Goal: Information Seeking & Learning: Learn about a topic

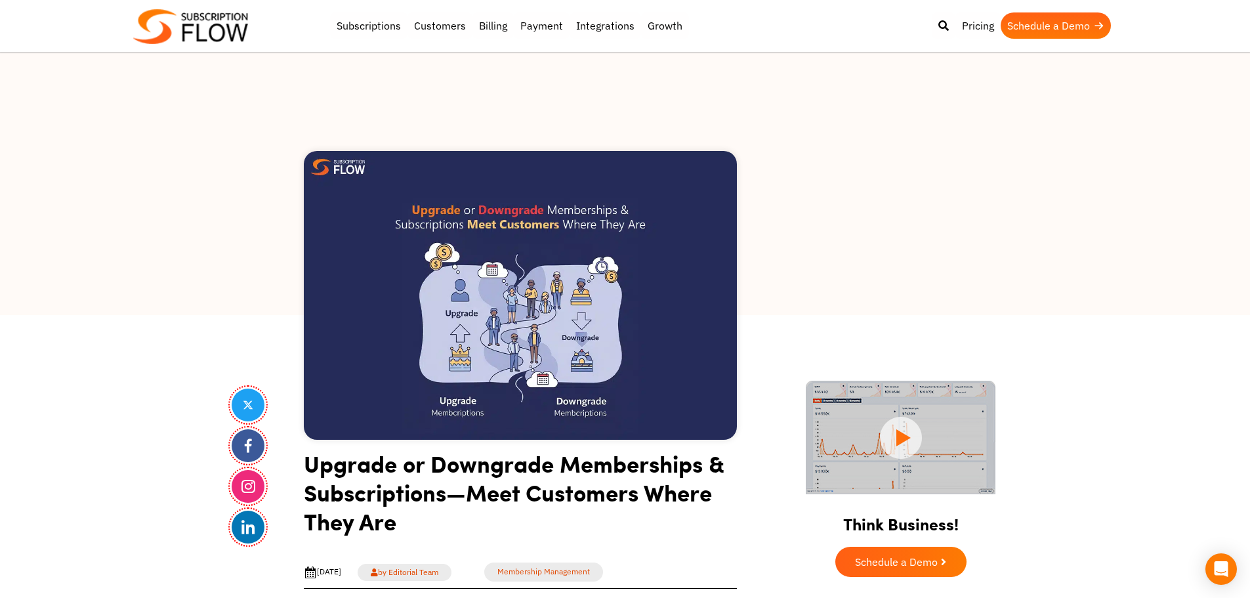
drag, startPoint x: 270, startPoint y: 116, endPoint x: 457, endPoint y: 23, distance: 208.9
click at [274, 115] on div at bounding box center [625, 183] width 1250 height 262
click at [272, 97] on div at bounding box center [625, 183] width 1250 height 262
drag, startPoint x: 157, startPoint y: 342, endPoint x: 168, endPoint y: 327, distance: 18.4
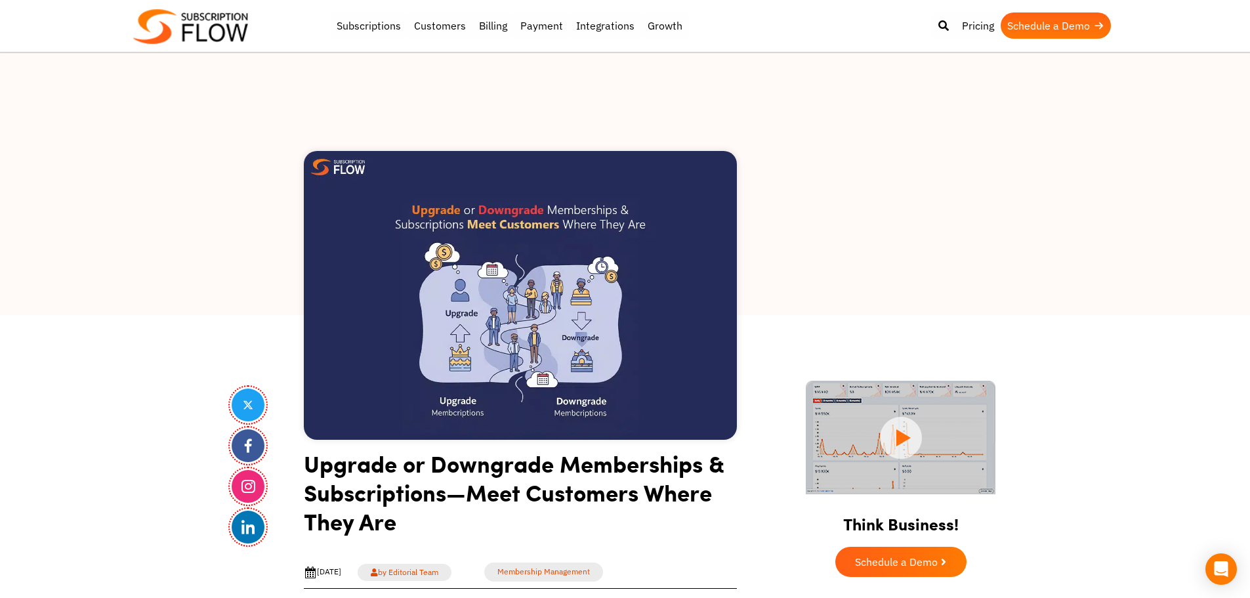
click at [152, 121] on div at bounding box center [625, 183] width 1250 height 262
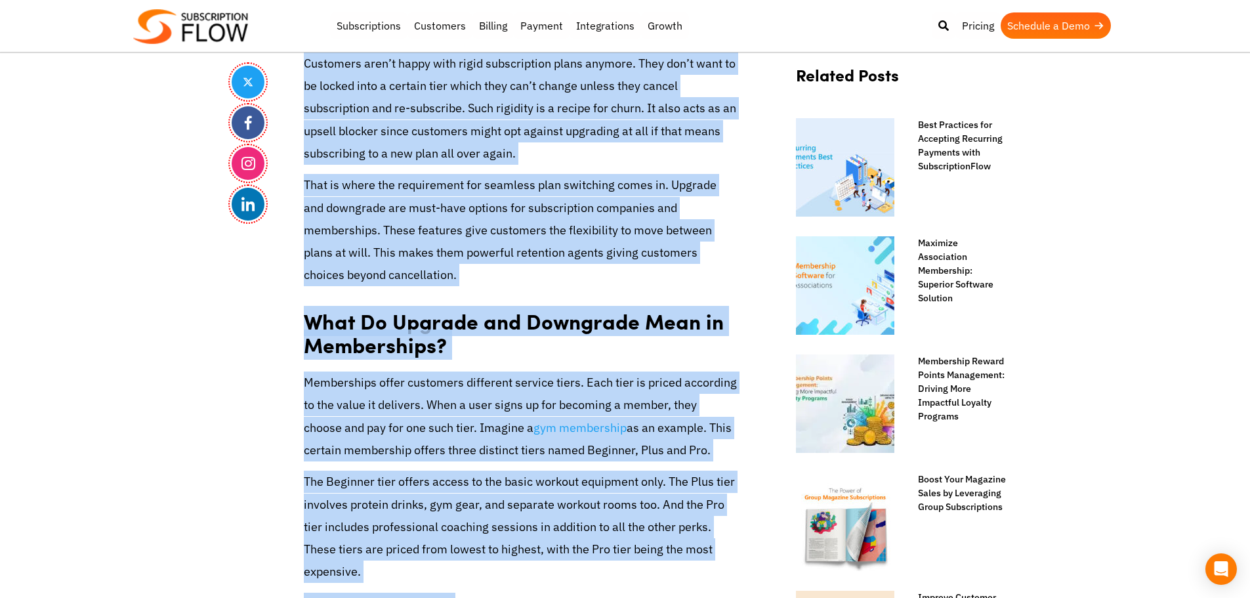
scroll to position [620, 0]
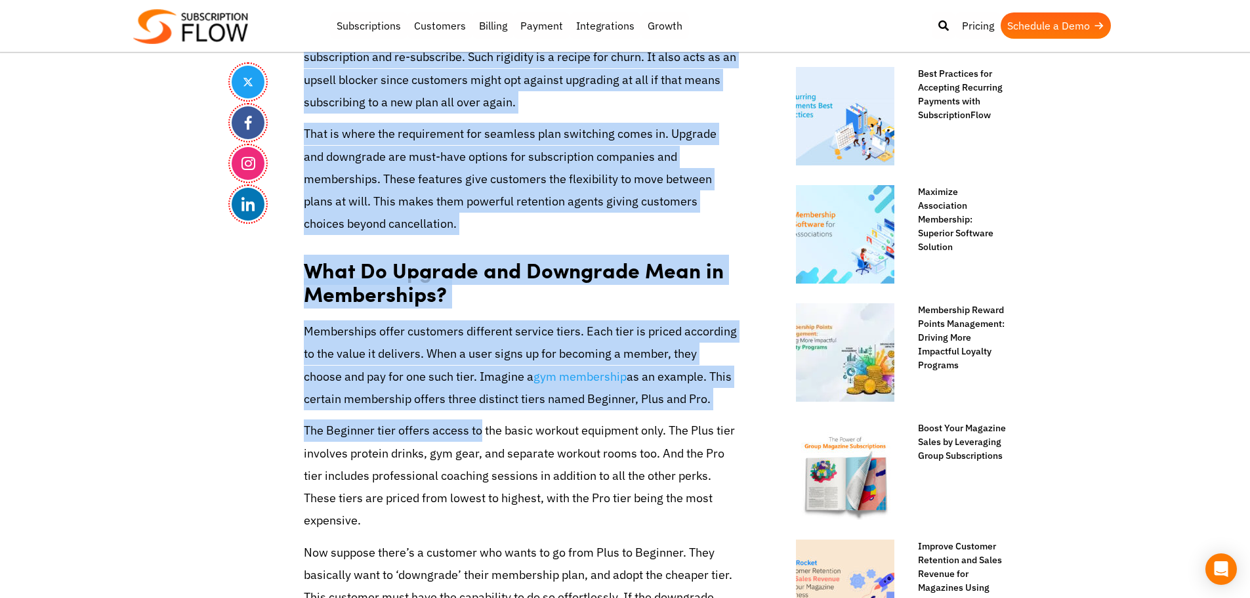
drag, startPoint x: 399, startPoint y: 537, endPoint x: 479, endPoint y: 436, distance: 128.5
click at [583, 363] on p "Memberships offer customers different service tiers. Each tier is priced accord…" at bounding box center [520, 365] width 433 height 90
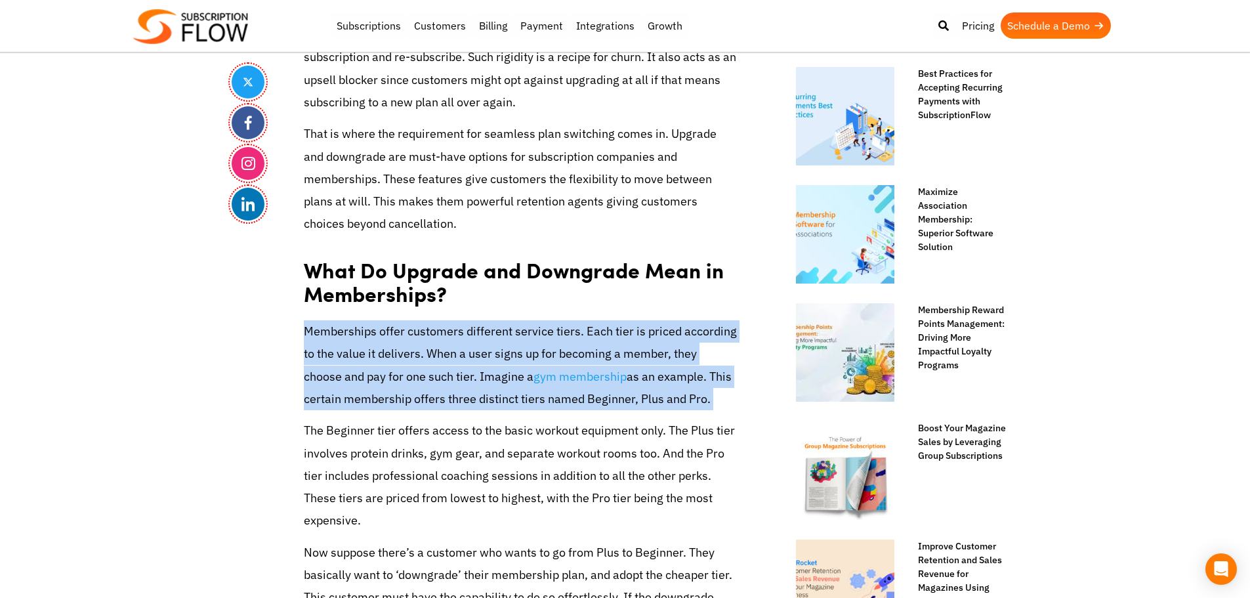
click at [583, 363] on p "Memberships offer customers different service tiers. Each tier is priced accord…" at bounding box center [520, 365] width 433 height 90
click at [533, 382] on link "gym membership" at bounding box center [579, 377] width 93 height 16
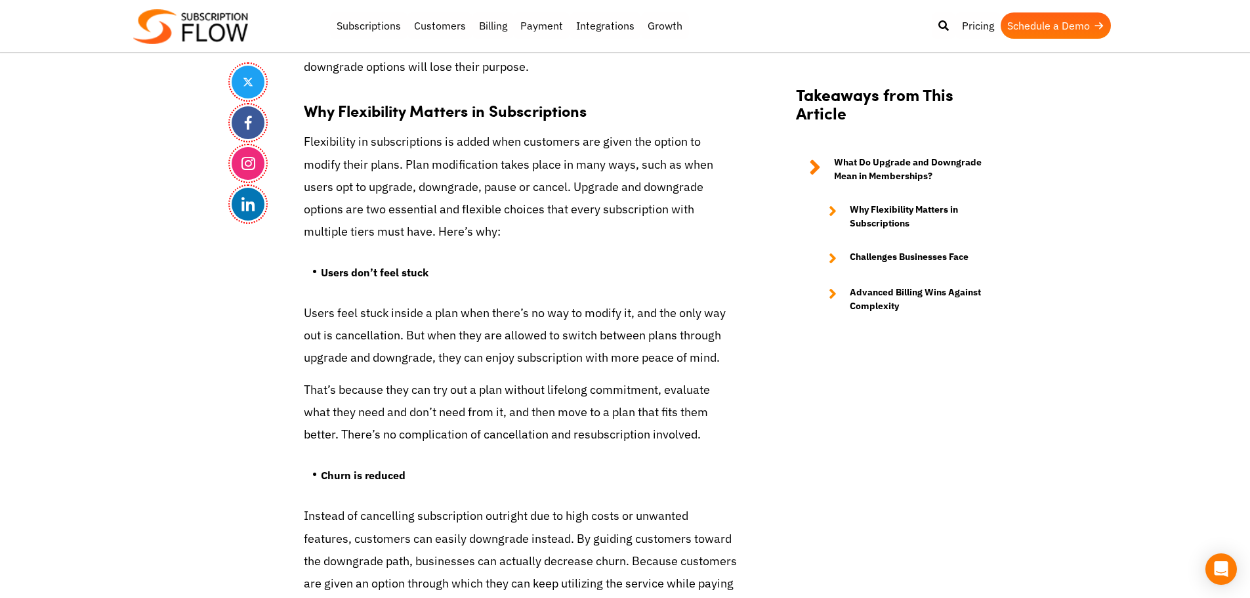
scroll to position [1407, 0]
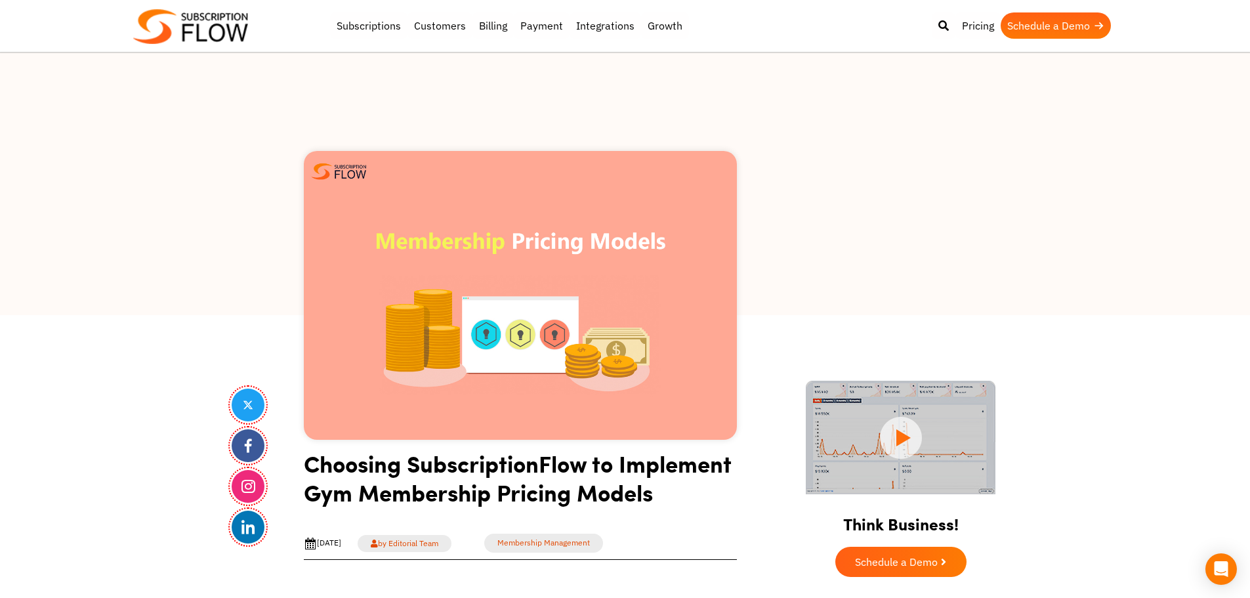
click at [196, 42] on img at bounding box center [190, 26] width 115 height 35
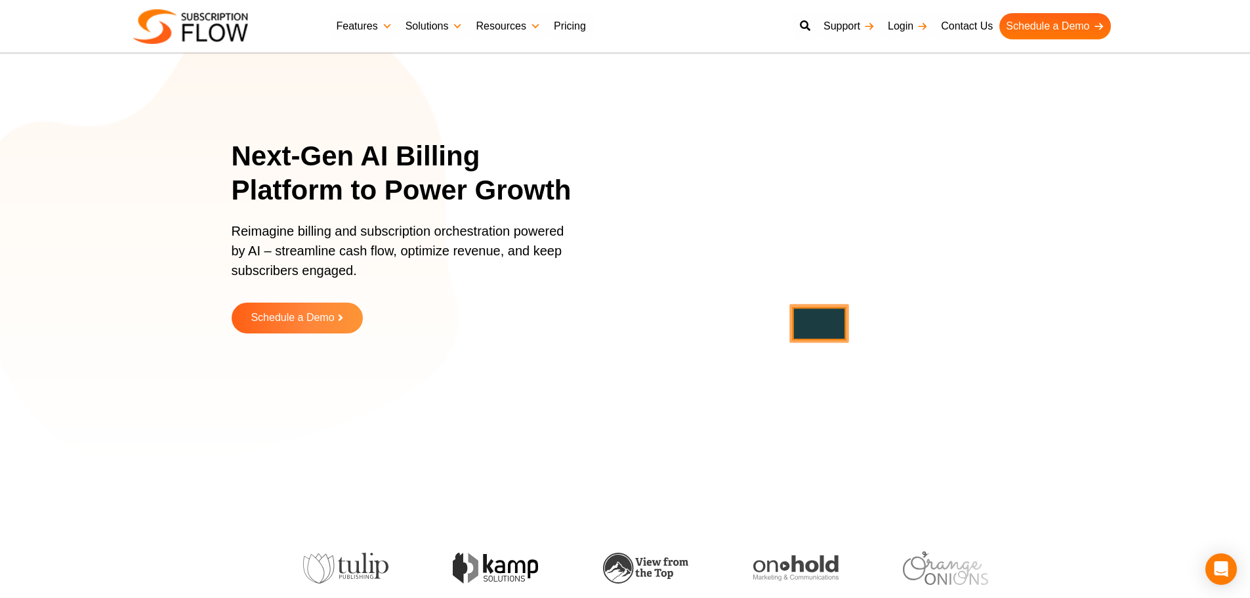
click at [537, 104] on div "Next-Gen AI Billing Platform to Power Growth Reimagine billing and subscription…" at bounding box center [625, 246] width 787 height 426
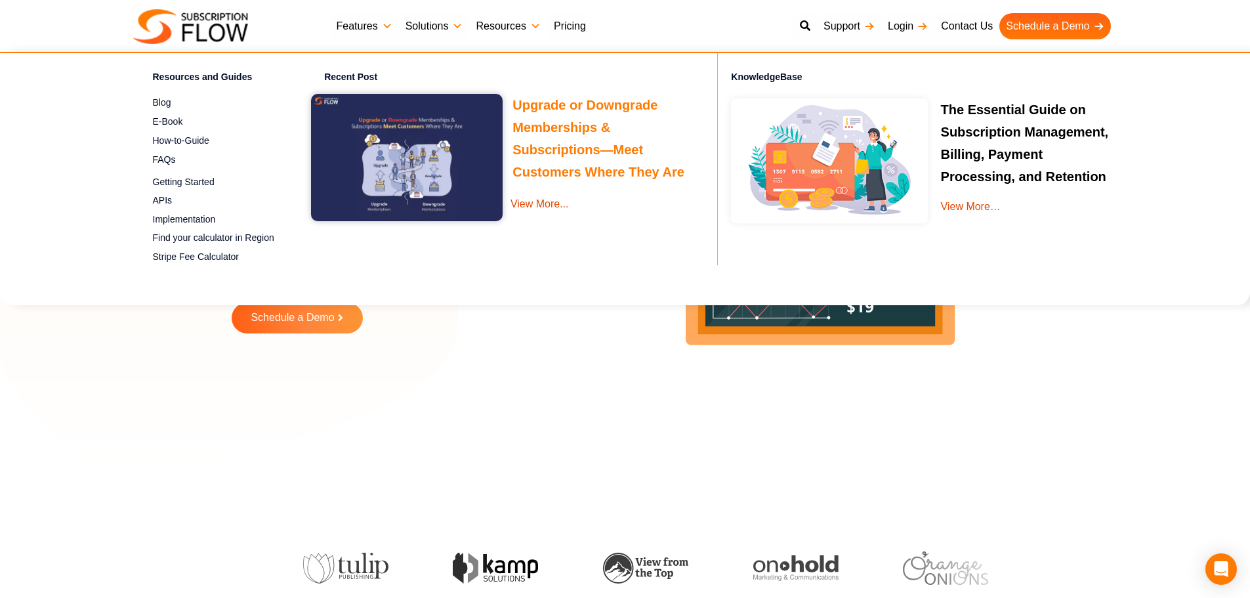
click at [541, 101] on link "Upgrade or Downgrade Memberships & Subscriptions—Meet Customers Where They Are" at bounding box center [598, 140] width 172 height 85
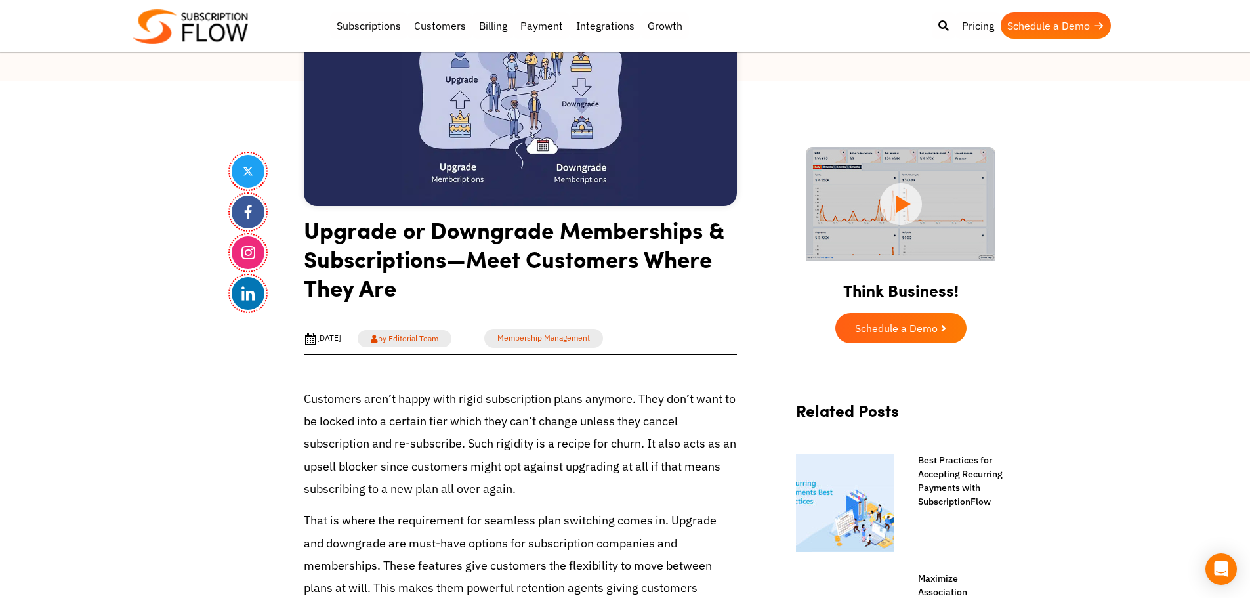
scroll to position [328, 0]
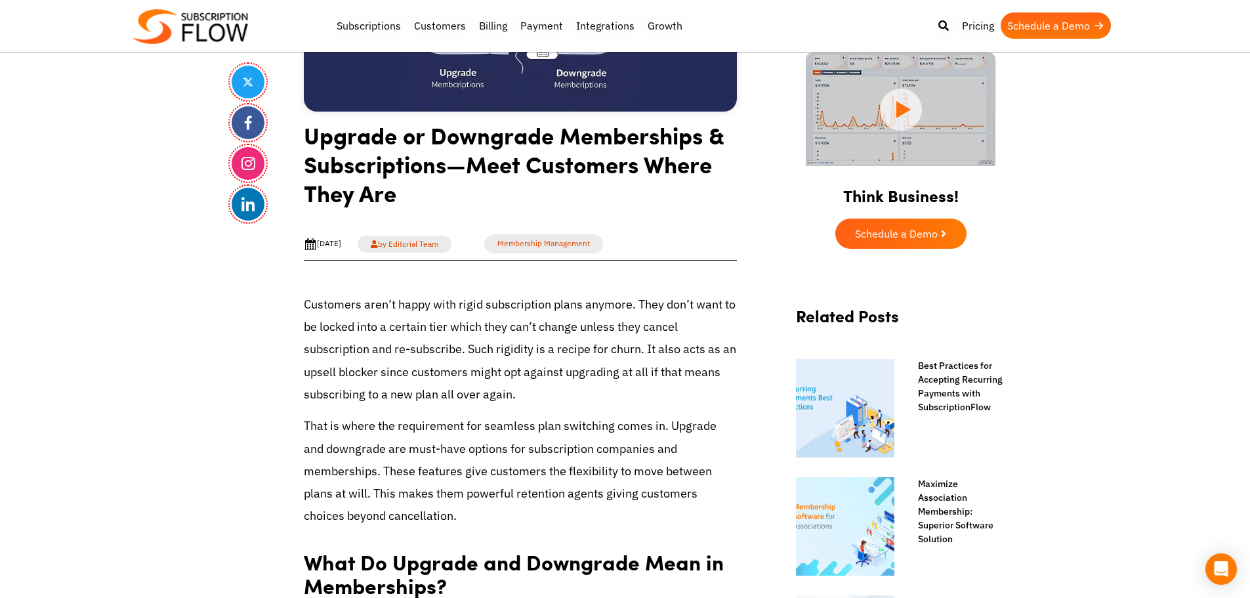
click at [352, 355] on p "Customers aren’t happy with rigid subscription plans anymore. They don’t want t…" at bounding box center [520, 349] width 433 height 112
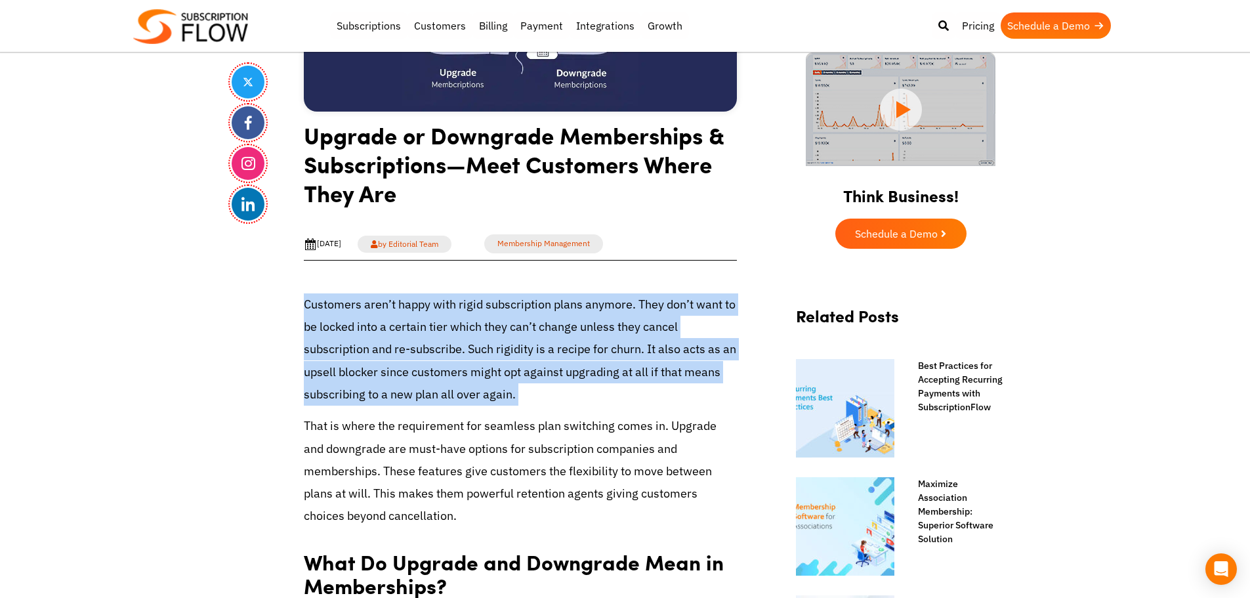
click at [352, 355] on p "Customers aren’t happy with rigid subscription plans anymore. They don’t want t…" at bounding box center [520, 349] width 433 height 112
click at [383, 311] on p "Customers aren’t happy with rigid subscription plans anymore. They don’t want t…" at bounding box center [520, 349] width 433 height 112
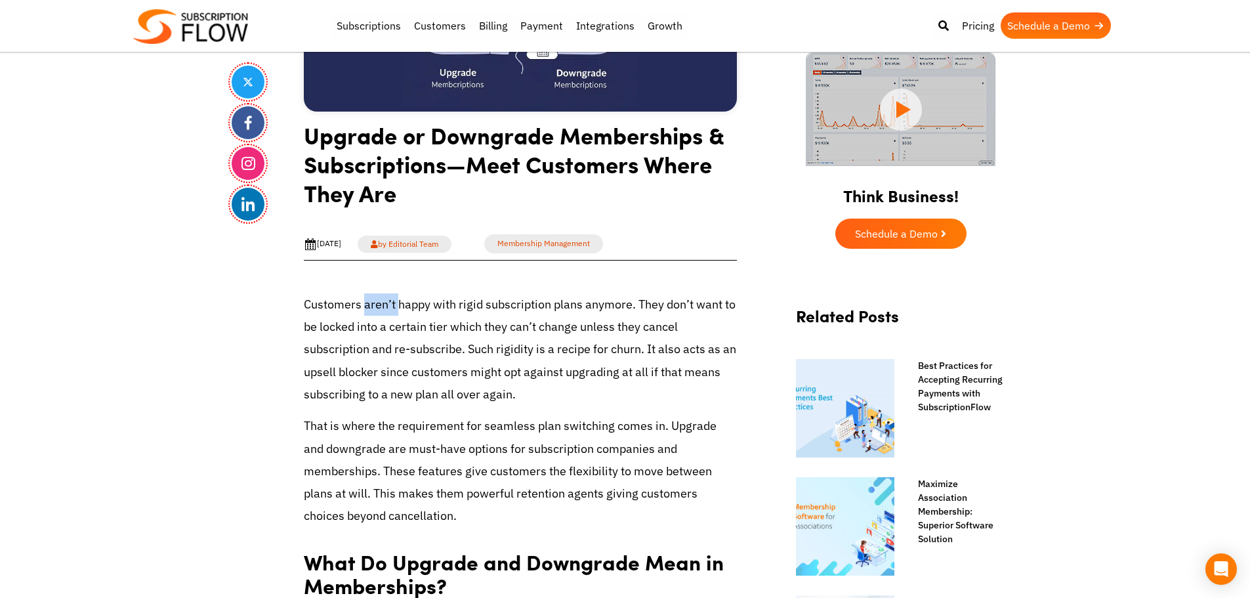
click at [383, 311] on p "Customers aren’t happy with rigid subscription plans anymore. They don’t want t…" at bounding box center [520, 349] width 433 height 112
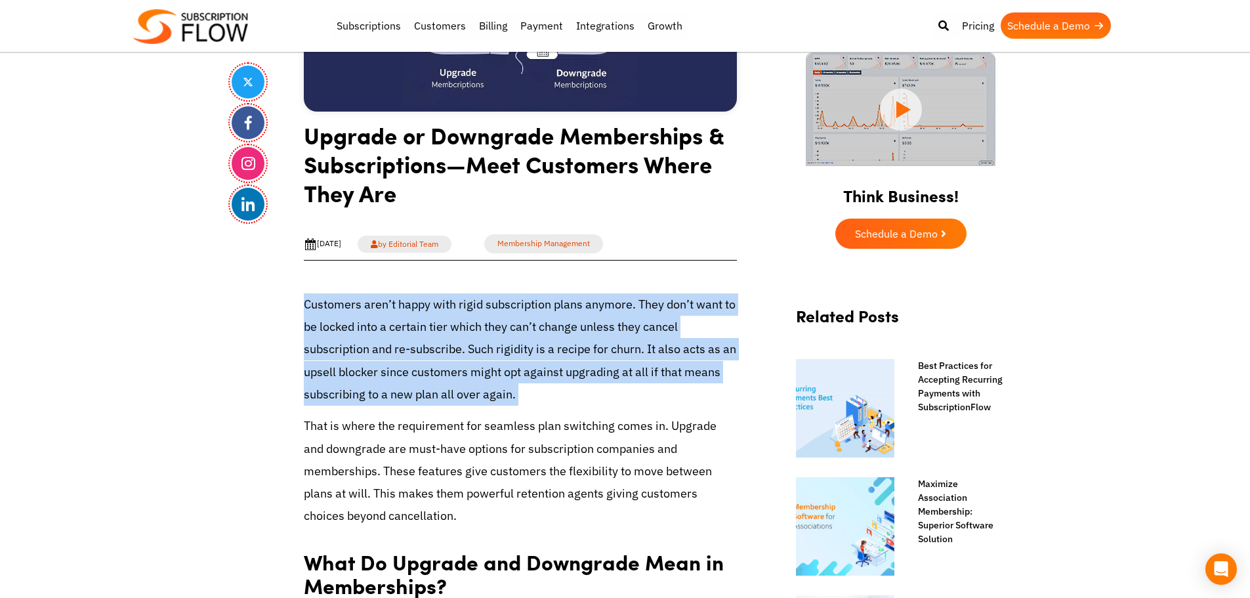
click at [383, 311] on p "Customers aren’t happy with rigid subscription plans anymore. They don’t want t…" at bounding box center [520, 349] width 433 height 112
click at [409, 309] on p "Customers aren’t happy with rigid subscription plans anymore. They don’t want t…" at bounding box center [520, 349] width 433 height 112
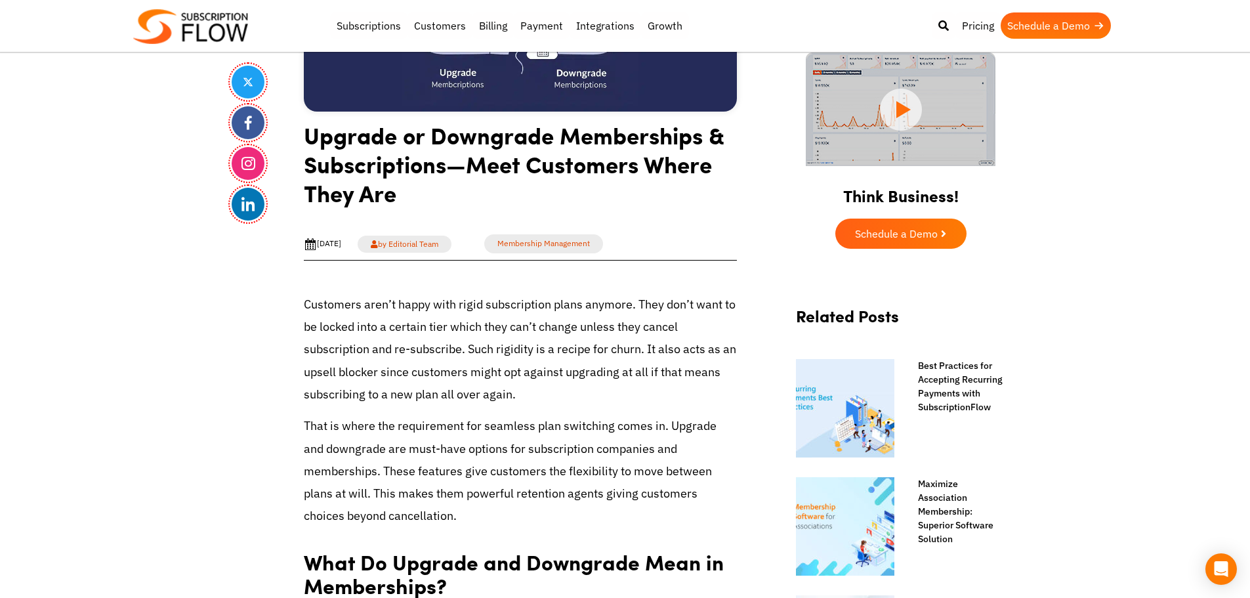
drag, startPoint x: 32, startPoint y: 296, endPoint x: 154, endPoint y: 159, distance: 184.0
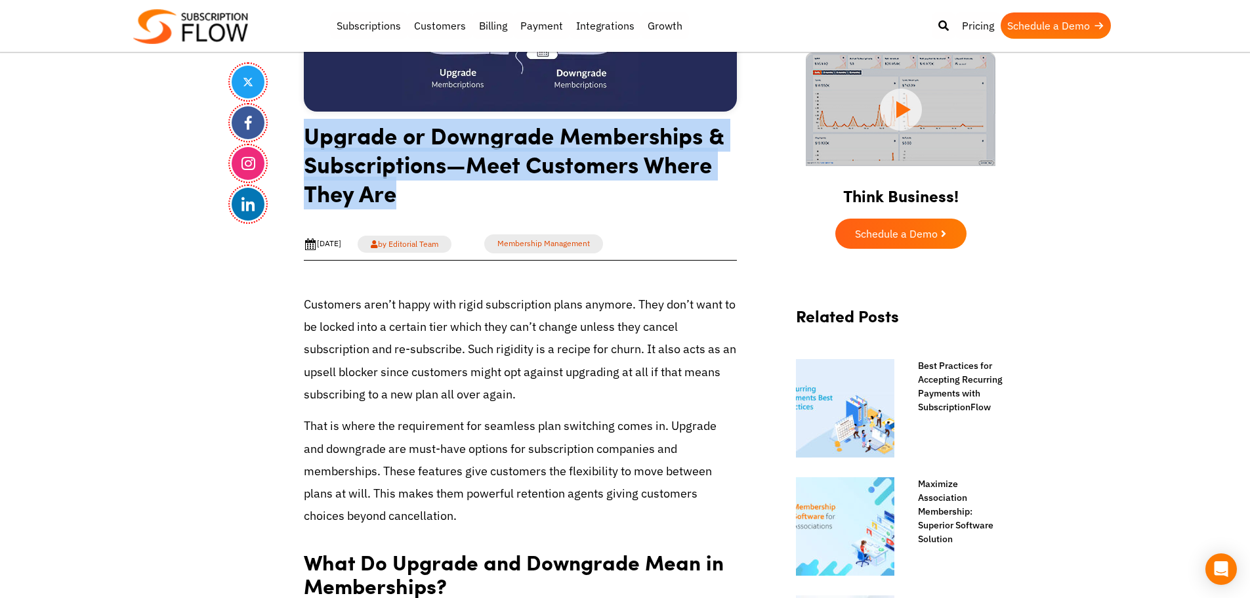
drag, startPoint x: 304, startPoint y: 138, endPoint x: 398, endPoint y: 201, distance: 112.4
click at [398, 201] on h1 "Upgrade or Downgrade Memberships & Subscriptions—Meet Customers Where They Are" at bounding box center [520, 169] width 433 height 96
click at [364, 186] on h1 "Upgrade or Downgrade Memberships & Subscriptions—Meet Customers Where They Are" at bounding box center [520, 169] width 433 height 96
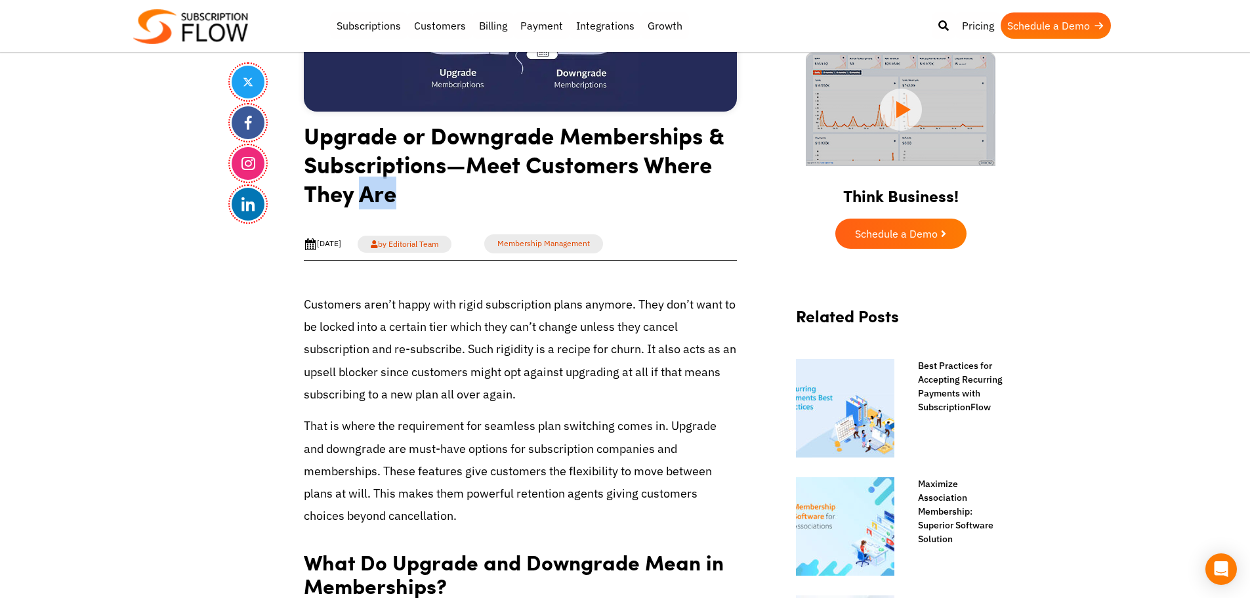
click at [364, 186] on h1 "Upgrade or Downgrade Memberships & Subscriptions—Meet Customers Where They Are" at bounding box center [520, 169] width 433 height 96
click at [469, 176] on h1 "Upgrade or Downgrade Memberships & Subscriptions—Meet Customers Where They Are" at bounding box center [520, 169] width 433 height 96
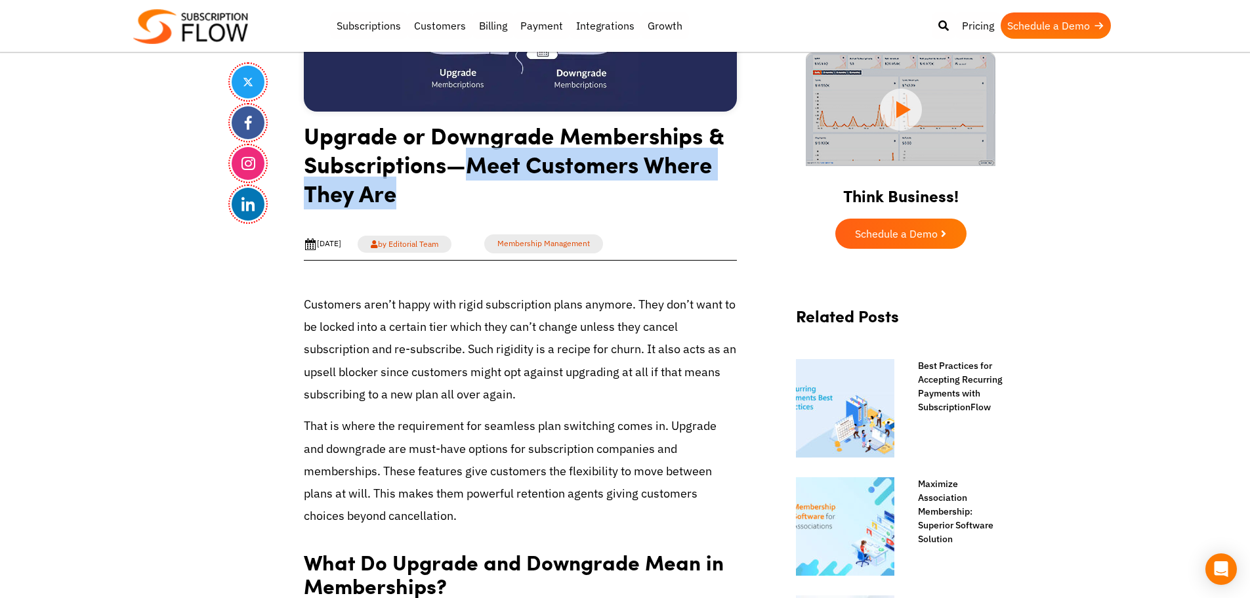
drag, startPoint x: 468, startPoint y: 165, endPoint x: 546, endPoint y: 211, distance: 90.9
click at [546, 211] on h1 "Upgrade or Downgrade Memberships & Subscriptions—Meet Customers Where They Are" at bounding box center [520, 169] width 433 height 96
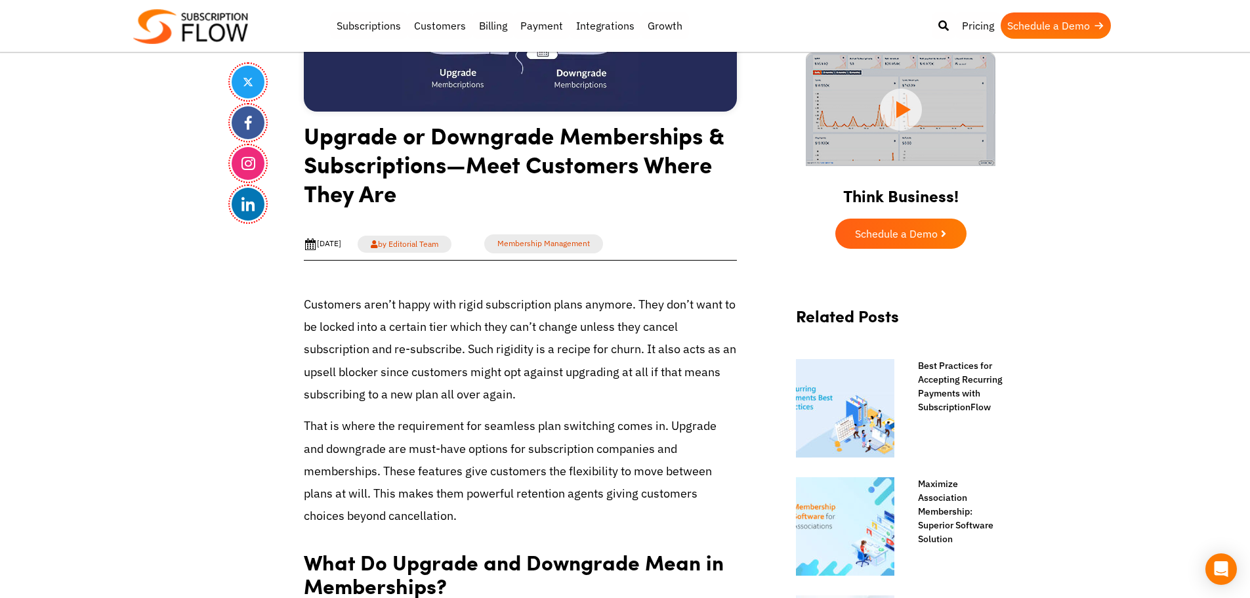
click at [440, 134] on h1 "Upgrade or Downgrade Memberships & Subscriptions—Meet Customers Where They Are" at bounding box center [520, 169] width 433 height 96
click at [674, 145] on h1 "Upgrade or Downgrade Memberships & Subscriptions—Meet Customers Where They Are" at bounding box center [520, 169] width 433 height 96
drag, startPoint x: 425, startPoint y: 141, endPoint x: 434, endPoint y: 140, distance: 9.2
click at [432, 141] on h1 "Upgrade or Downgrade Memberships & Subscriptions—Meet Customers Where They Are" at bounding box center [520, 169] width 433 height 96
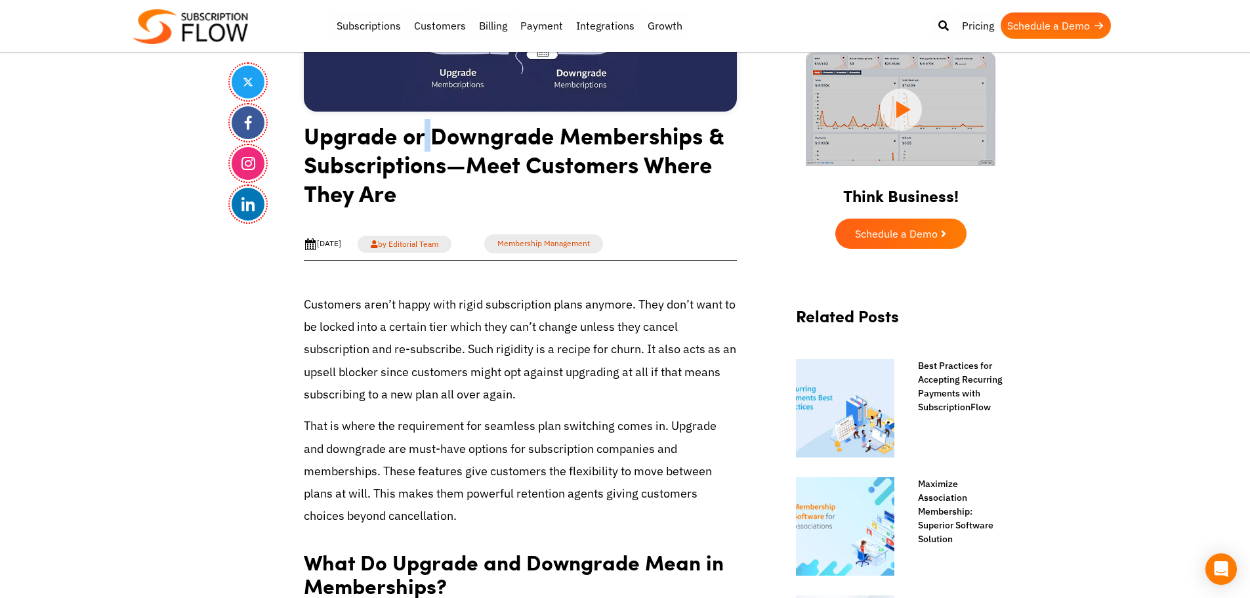
click at [433, 140] on h1 "Upgrade or Downgrade Memberships & Subscriptions—Meet Customers Where They Are" at bounding box center [520, 169] width 433 height 96
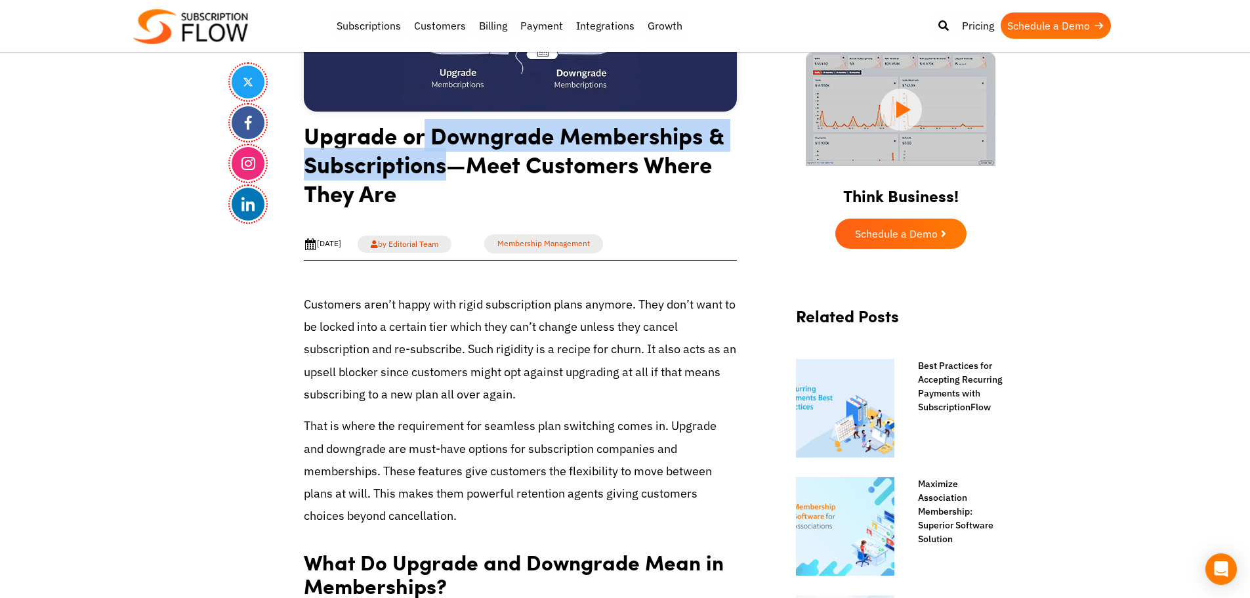
drag, startPoint x: 433, startPoint y: 140, endPoint x: 443, endPoint y: 168, distance: 30.1
click at [443, 168] on h1 "Upgrade or Downgrade Memberships & Subscriptions—Meet Customers Where They Are" at bounding box center [520, 169] width 433 height 96
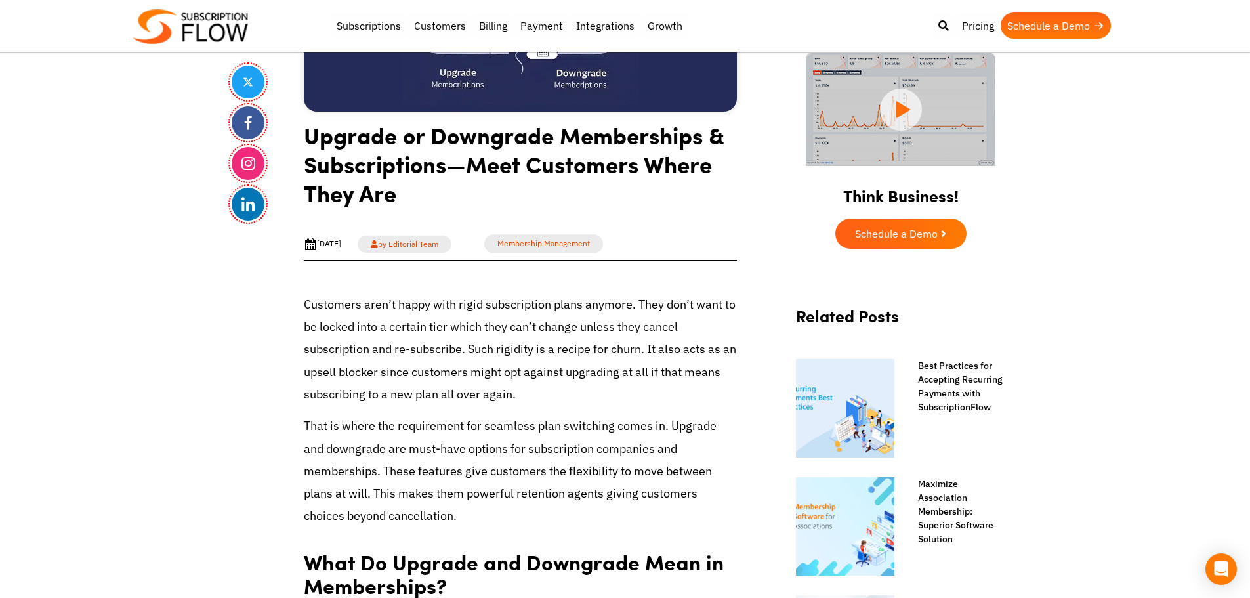
click at [466, 171] on h1 "Upgrade or Downgrade Memberships & Subscriptions—Meet Customers Where They Are" at bounding box center [520, 169] width 433 height 96
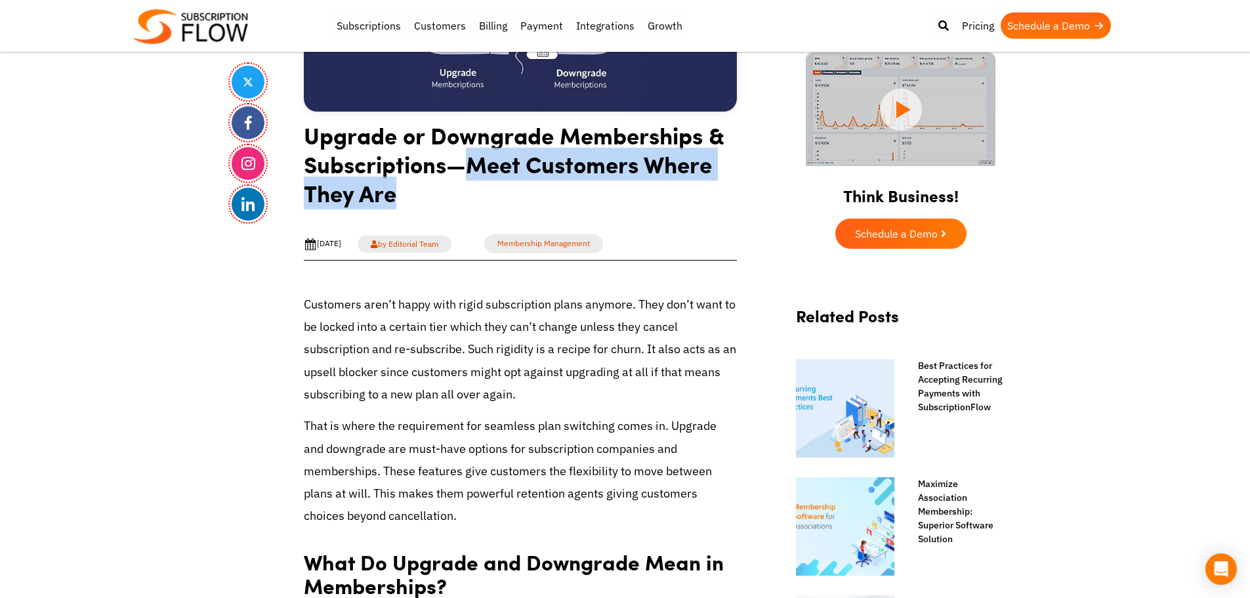
drag, startPoint x: 472, startPoint y: 169, endPoint x: 491, endPoint y: 193, distance: 30.8
click at [491, 193] on h1 "Upgrade or Downgrade Memberships & Subscriptions—Meet Customers Where They Are" at bounding box center [520, 169] width 433 height 96
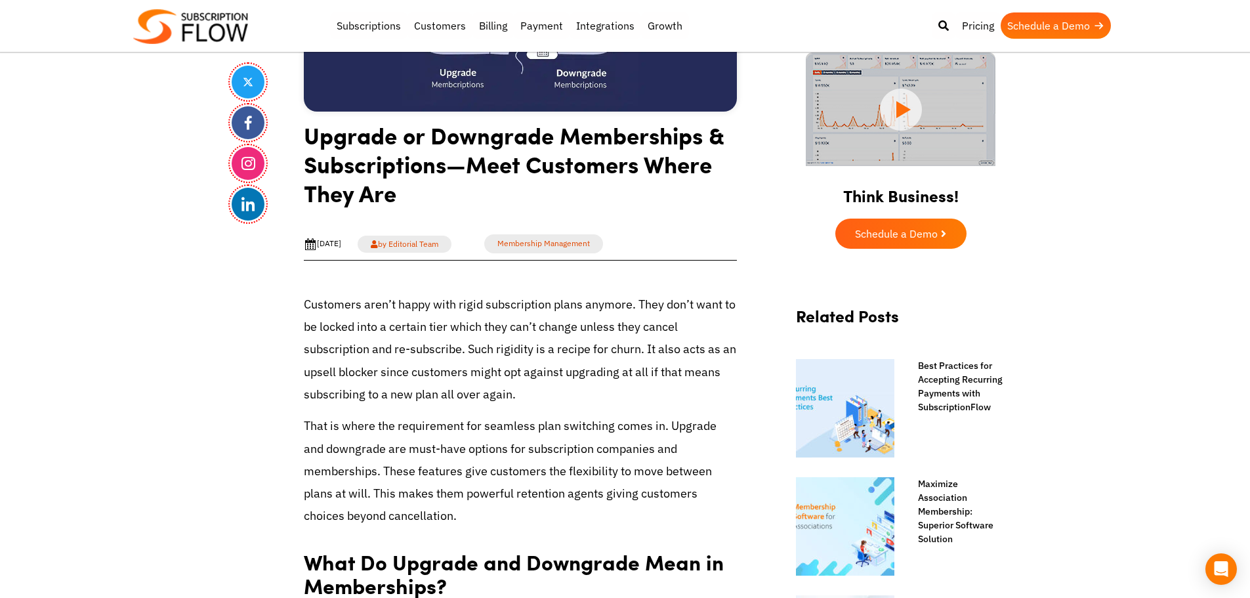
click at [377, 137] on h1 "Upgrade or Downgrade Memberships & Subscriptions—Meet Customers Where They Are" at bounding box center [520, 169] width 433 height 96
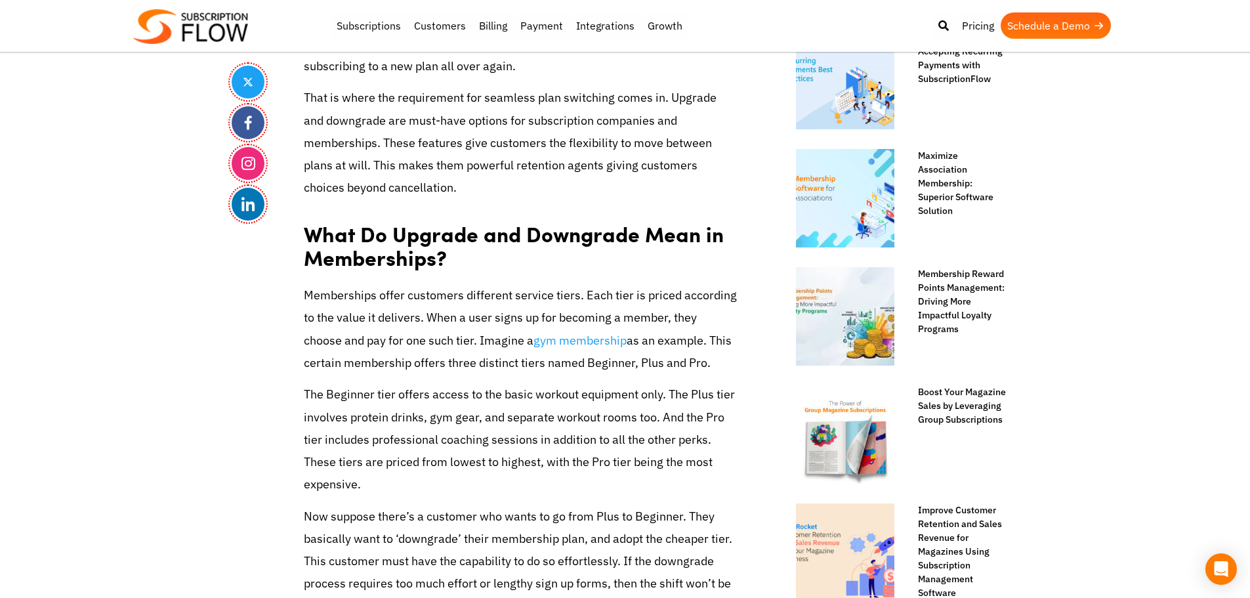
drag, startPoint x: 209, startPoint y: 252, endPoint x: 213, endPoint y: 245, distance: 8.0
click at [377, 130] on p "That is where the requirement for seamless plan switching comes in. Upgrade and…" at bounding box center [520, 143] width 433 height 112
drag, startPoint x: 234, startPoint y: 426, endPoint x: 253, endPoint y: 390, distance: 41.1
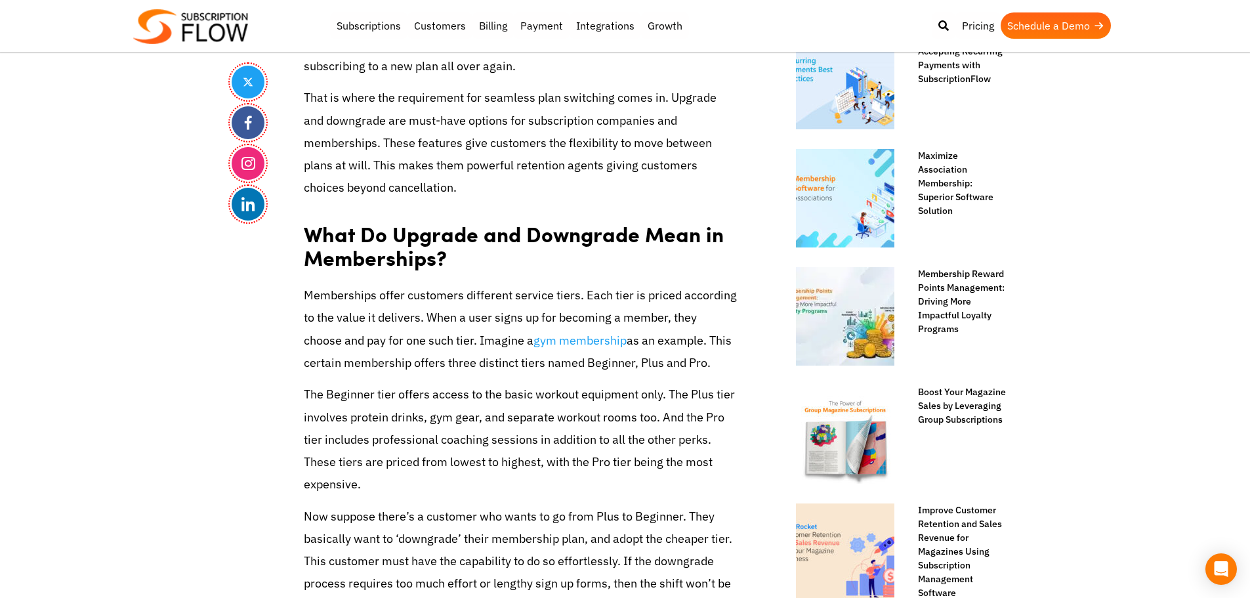
click at [314, 128] on p "That is where the requirement for seamless plan switching comes in. Upgrade and…" at bounding box center [520, 143] width 433 height 112
click at [420, 331] on p "Memberships offer customers different service tiers. Each tier is priced accord…" at bounding box center [520, 329] width 433 height 90
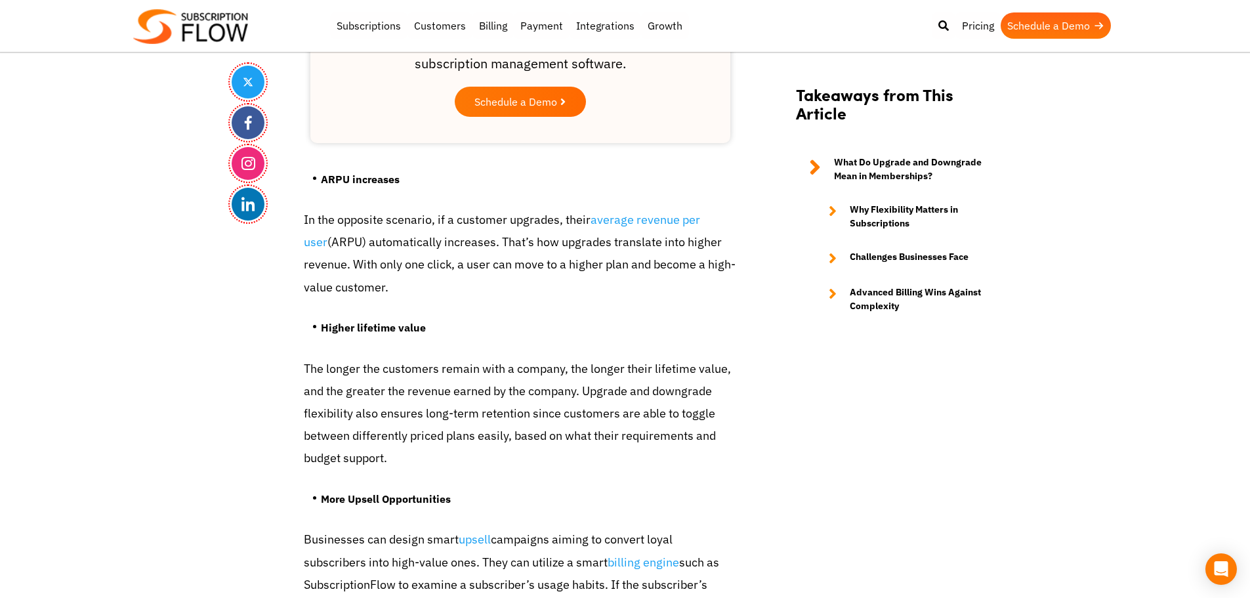
scroll to position [2224, 0]
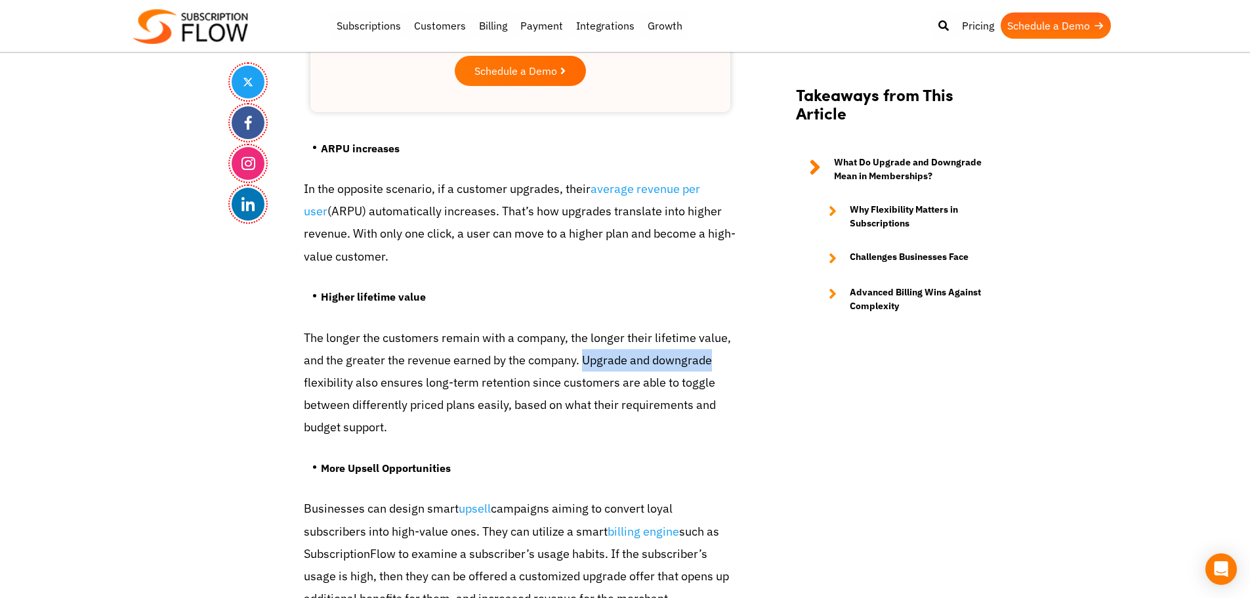
drag, startPoint x: 582, startPoint y: 361, endPoint x: 714, endPoint y: 363, distance: 131.2
click at [714, 363] on p "The longer the customers remain with a company, the longer their lifetime value…" at bounding box center [520, 383] width 433 height 112
click at [405, 340] on p "The longer the customers remain with a company, the longer their lifetime value…" at bounding box center [520, 383] width 433 height 112
click at [531, 334] on p "The longer the customers remain with a company, the longer their lifetime value…" at bounding box center [520, 383] width 433 height 112
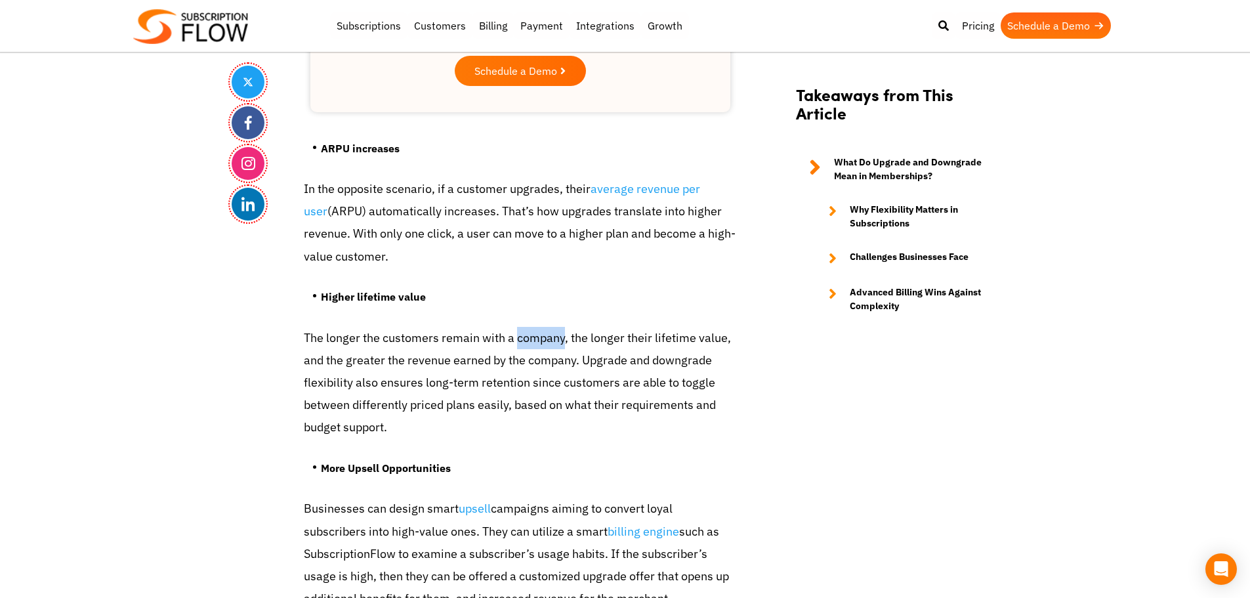
click at [531, 334] on p "The longer the customers remain with a company, the longer their lifetime value…" at bounding box center [520, 383] width 433 height 112
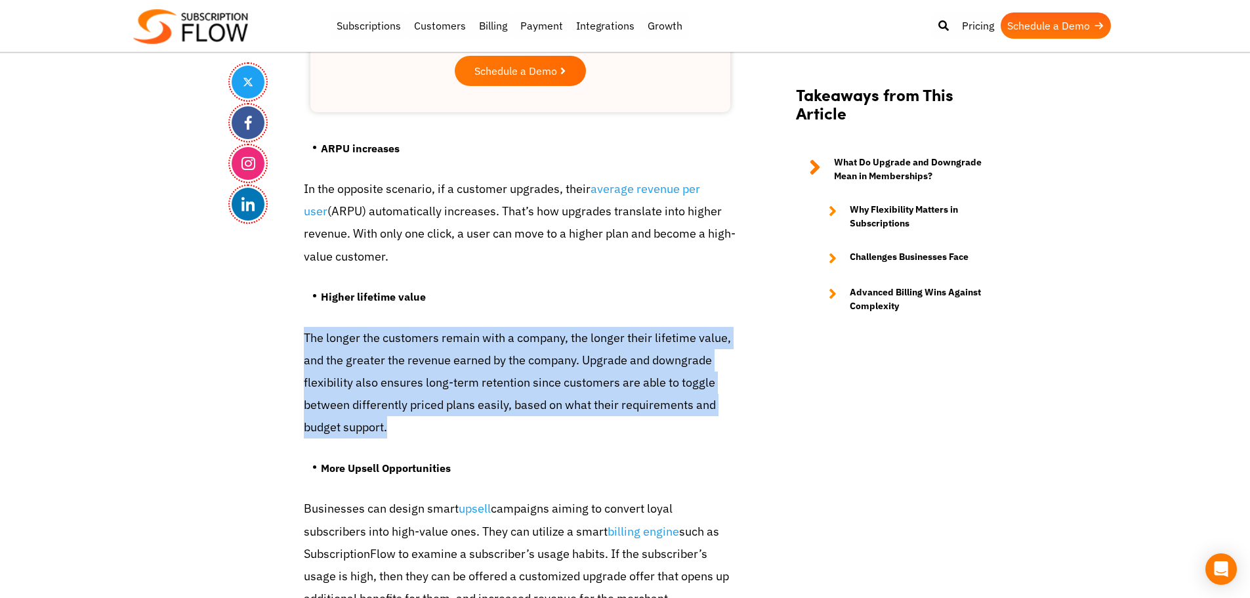
click at [531, 334] on p "The longer the customers remain with a company, the longer their lifetime value…" at bounding box center [520, 383] width 433 height 112
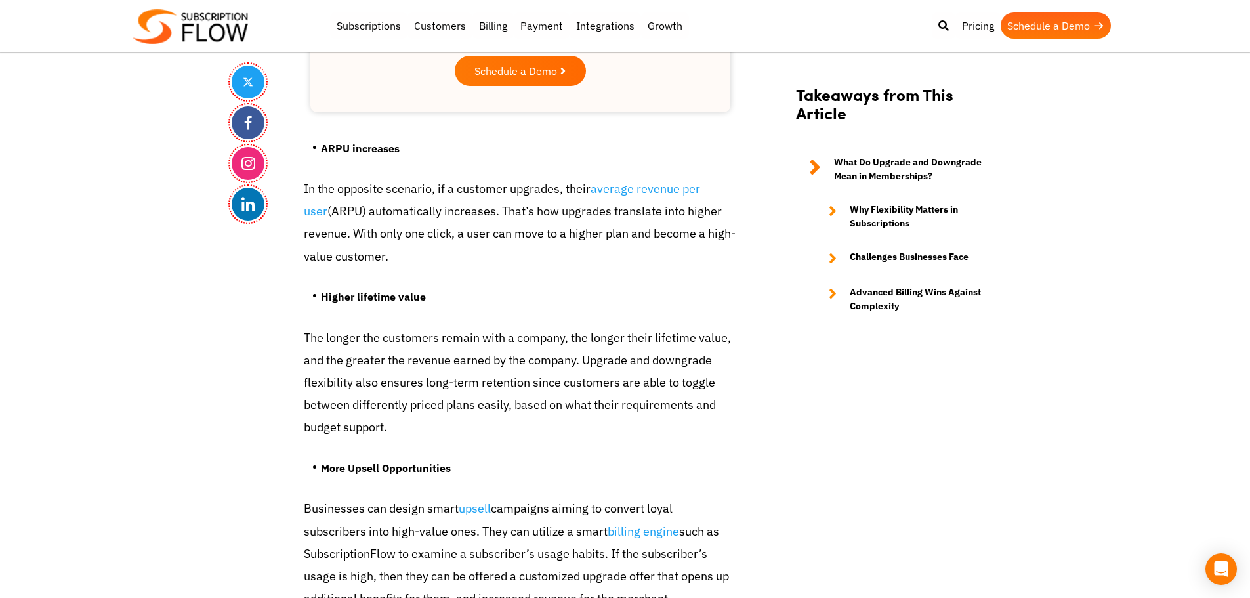
click at [467, 207] on p "In the opposite scenario, if a customer upgrades, their average revenue per use…" at bounding box center [520, 223] width 433 height 90
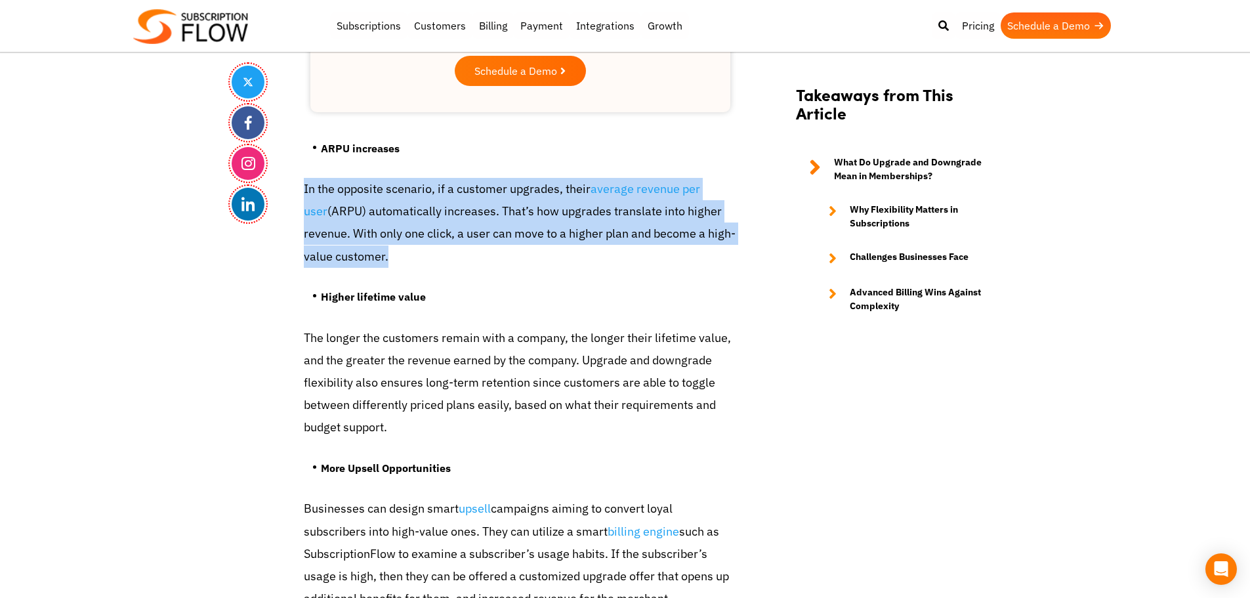
click at [467, 207] on p "In the opposite scenario, if a customer upgrades, their average revenue per use…" at bounding box center [520, 223] width 433 height 90
click at [499, 198] on p "In the opposite scenario, if a customer upgrades, their average revenue per use…" at bounding box center [520, 223] width 433 height 90
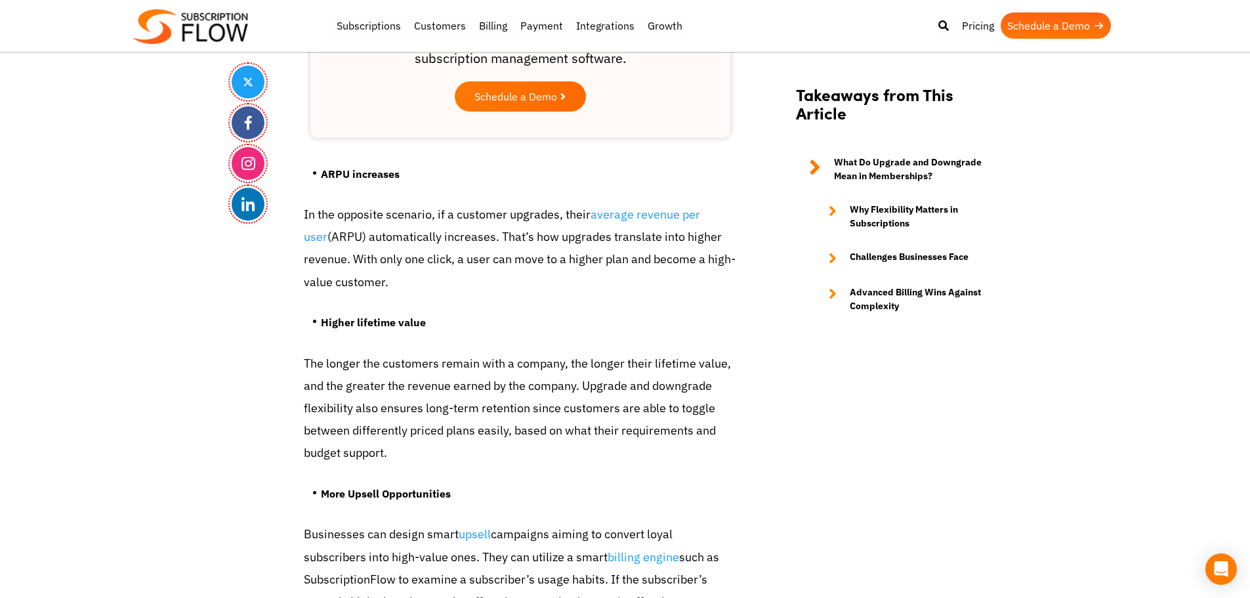
scroll to position [2198, 0]
